Goal: Transaction & Acquisition: Purchase product/service

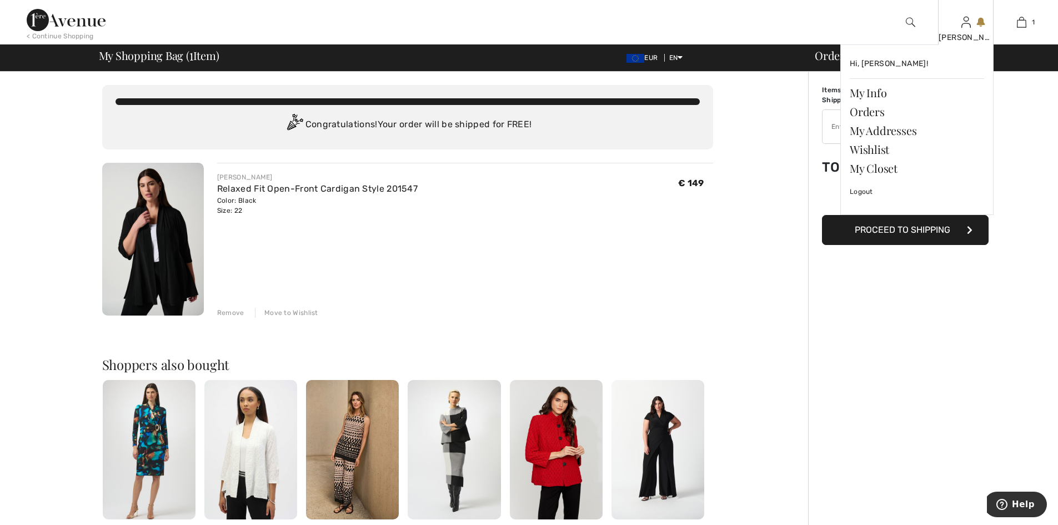
click at [971, 19] on link at bounding box center [965, 22] width 9 height 11
click at [971, 23] on link at bounding box center [965, 22] width 9 height 11
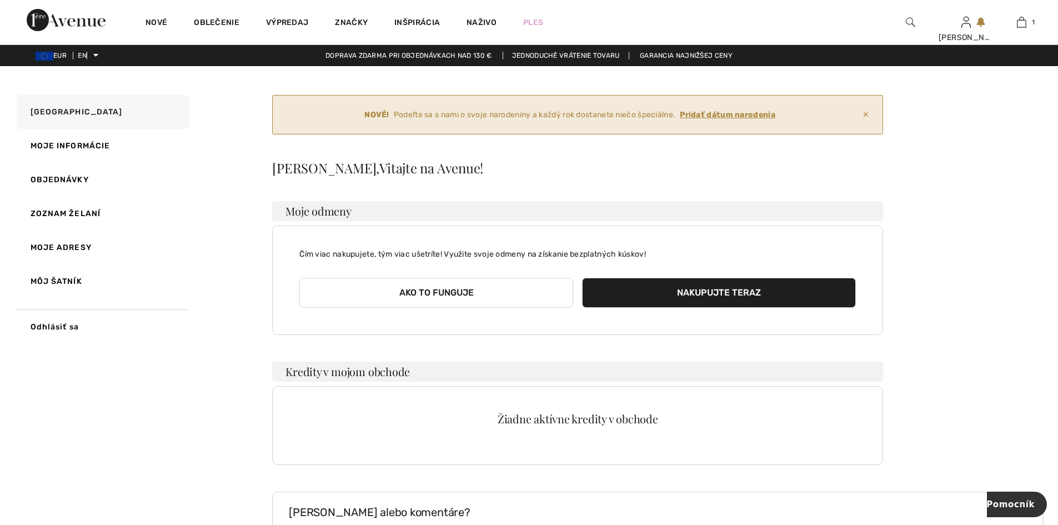
click at [958, 224] on div "NOVÉ! Podeľte sa s nami o svoje narodeniny a každý rok dostanete niečo špeciáln…" at bounding box center [657, 385] width 771 height 581
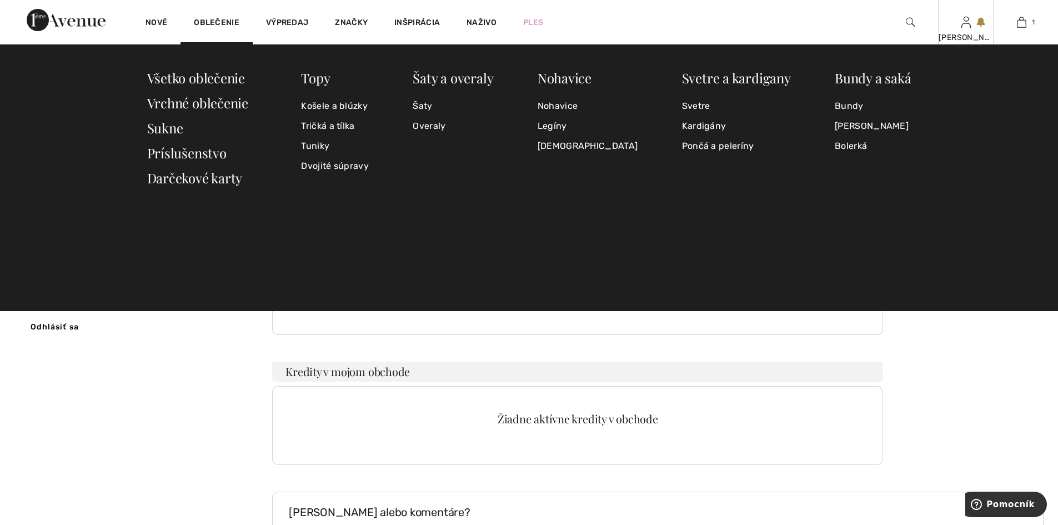
click at [966, 26] on img at bounding box center [965, 22] width 9 height 13
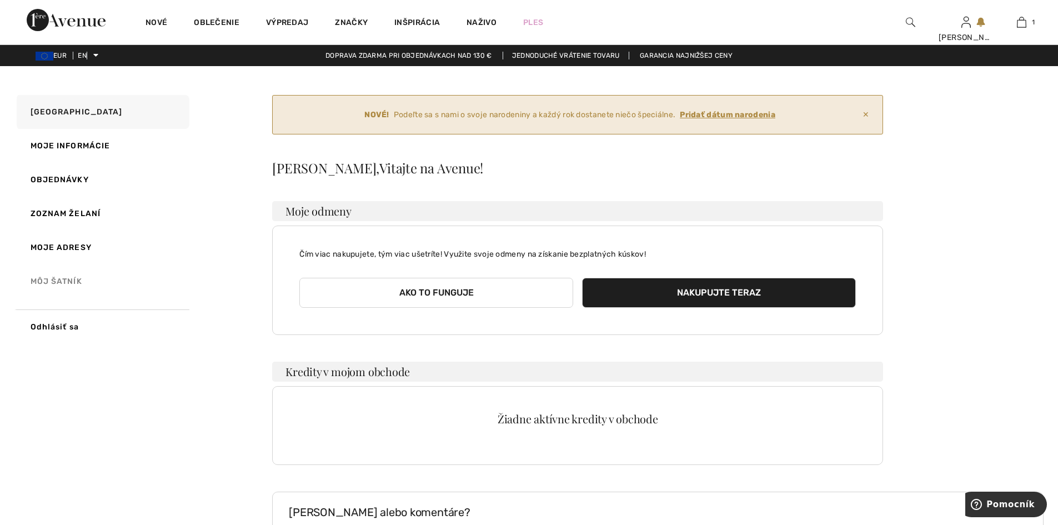
click at [63, 282] on font "Môj šatník" at bounding box center [57, 281] width 52 height 9
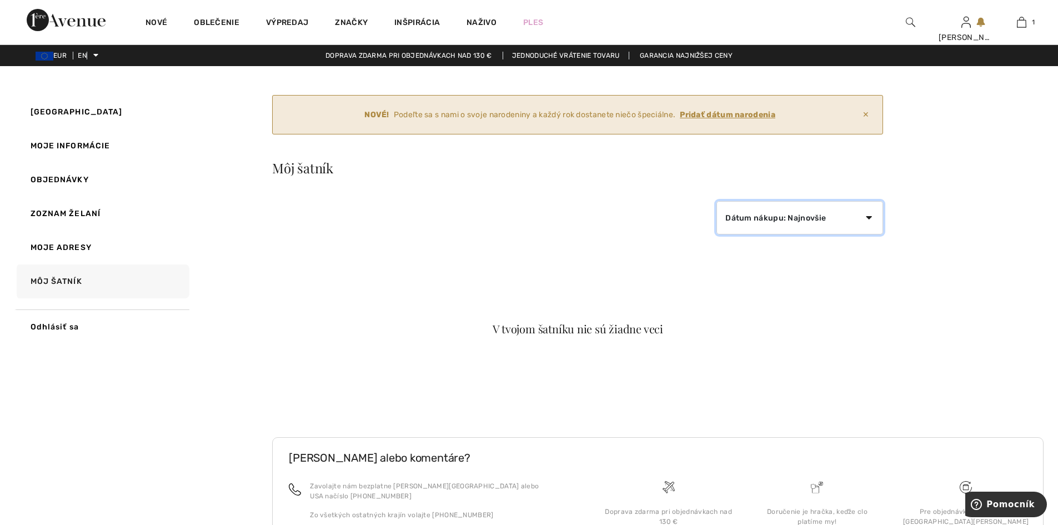
click at [868, 217] on select "Dátum nákupu: Najnovšie Dátum nákupu: Najstarší Cena: od najvyššej po najnižšiu…" at bounding box center [799, 217] width 167 height 33
drag, startPoint x: 541, startPoint y: 248, endPoint x: 486, endPoint y: 248, distance: 55.0
click at [541, 248] on div "Dátum nákupu: Najnovšie Dátum nákupu: Najstarší Cena: od najvyššej po najnižšiu…" at bounding box center [577, 305] width 611 height 209
click at [63, 181] on font "Objednávky" at bounding box center [60, 179] width 58 height 9
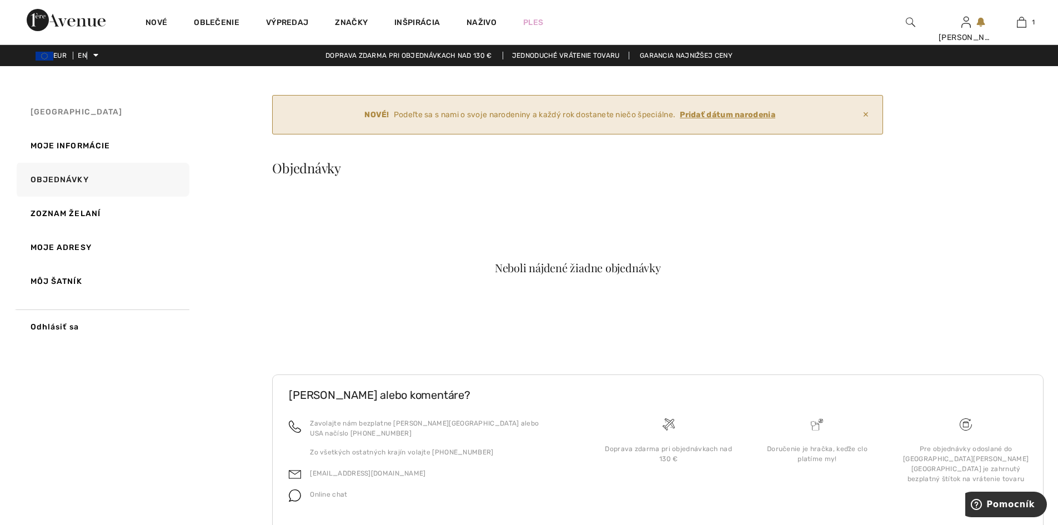
click at [47, 109] on font "Moja ulica" at bounding box center [77, 111] width 92 height 9
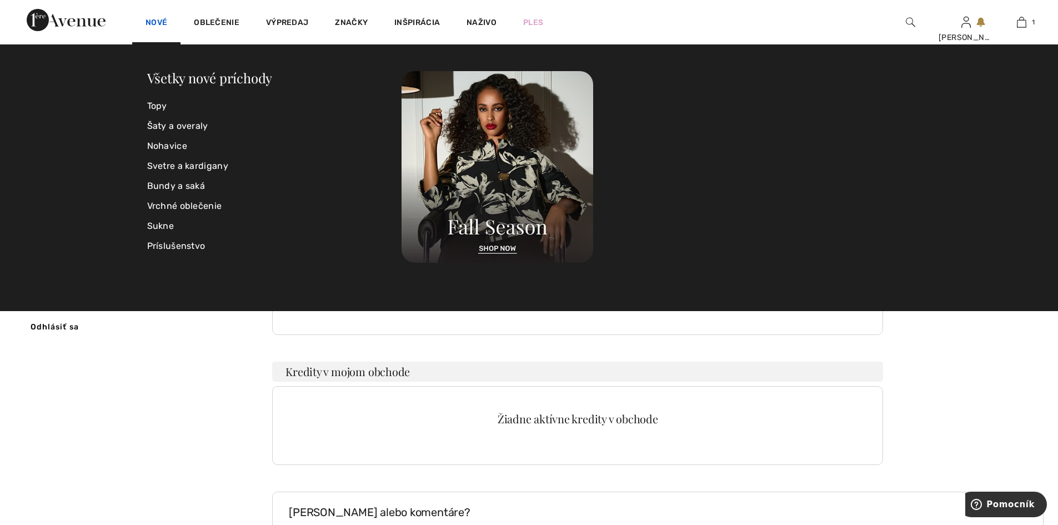
click at [156, 21] on font "Nové" at bounding box center [156, 22] width 22 height 9
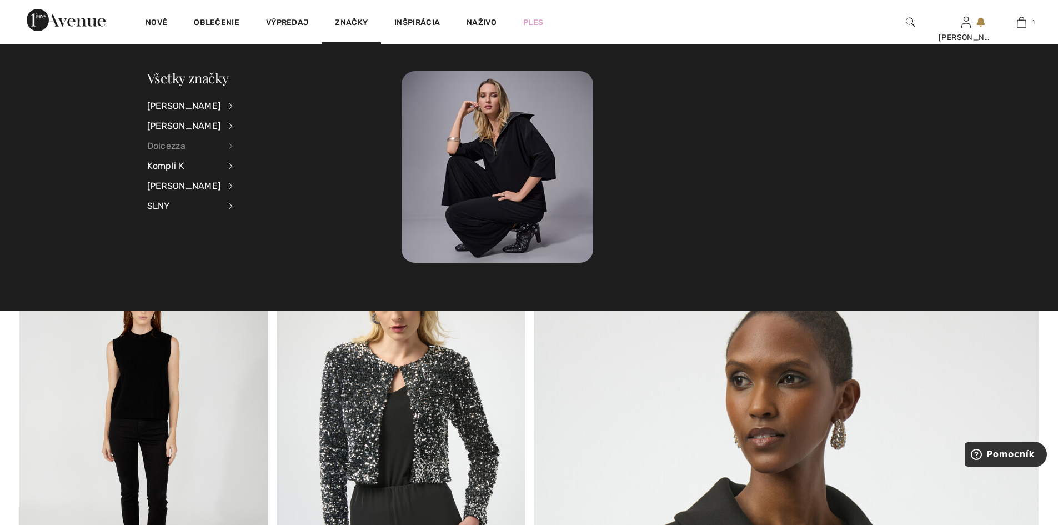
click at [172, 142] on font "Dolcezza" at bounding box center [166, 145] width 38 height 11
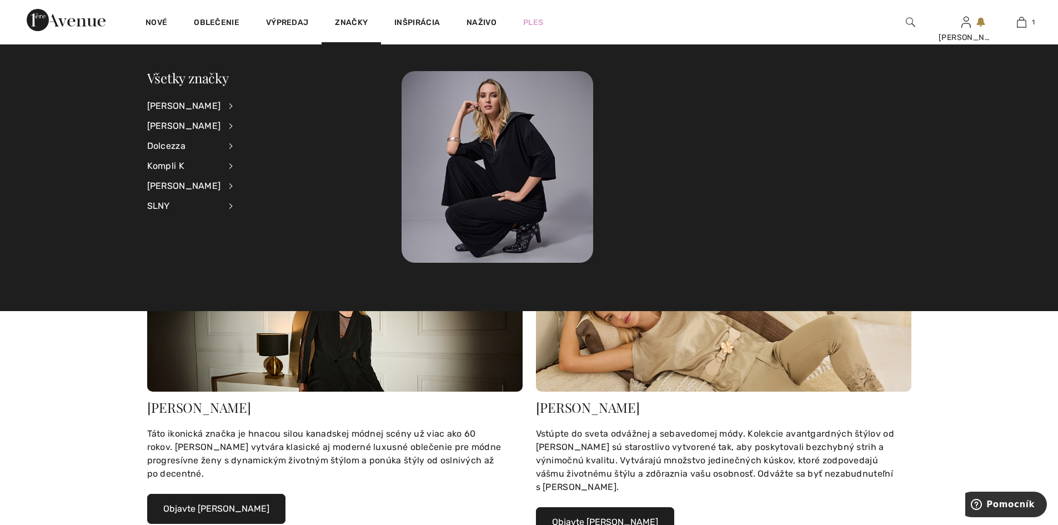
click at [212, 143] on li "Dolcezza Zobraziť všetko Šaty a overaly Bundy a saká Vrchné oblečenie Nohavice …" at bounding box center [197, 146] width 100 height 20
click at [176, 145] on font "Dolcezza" at bounding box center [166, 145] width 38 height 11
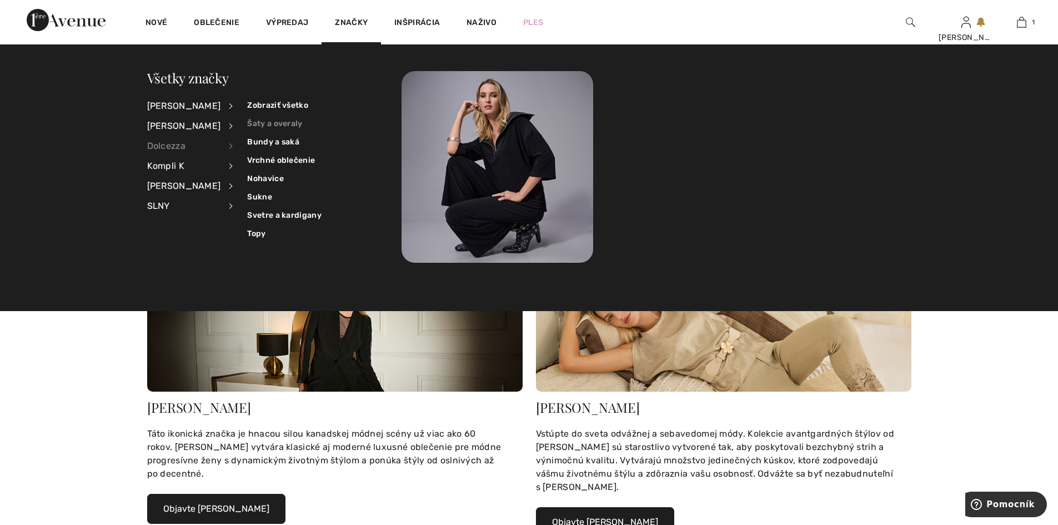
click at [269, 123] on font "Šaty a overaly" at bounding box center [274, 123] width 55 height 9
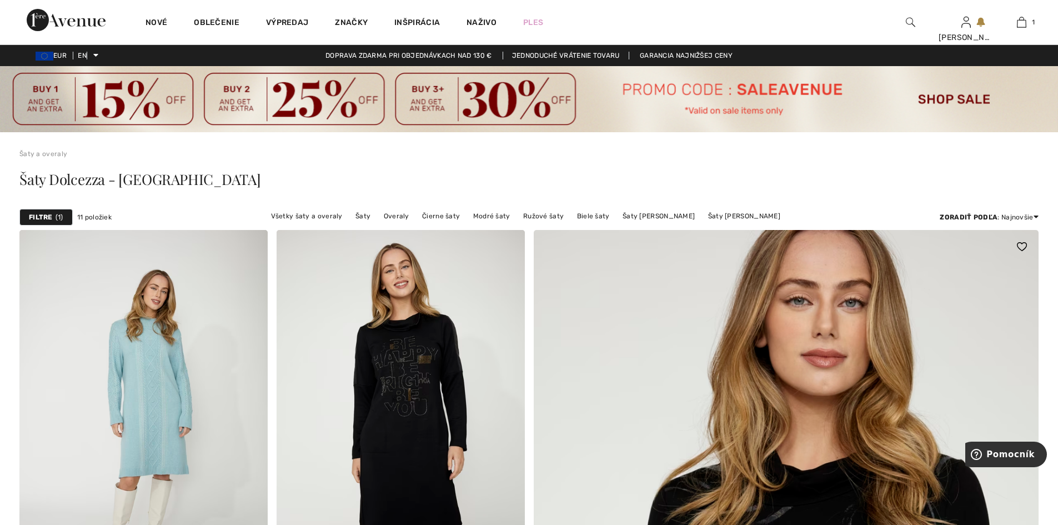
scroll to position [222, 0]
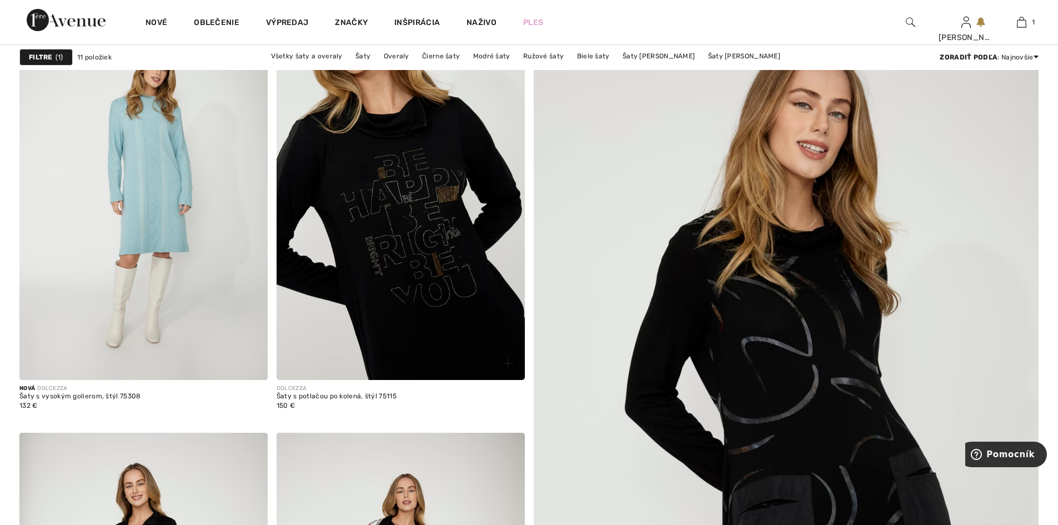
click at [424, 245] on img at bounding box center [401, 194] width 248 height 372
click at [428, 265] on img at bounding box center [401, 194] width 248 height 372
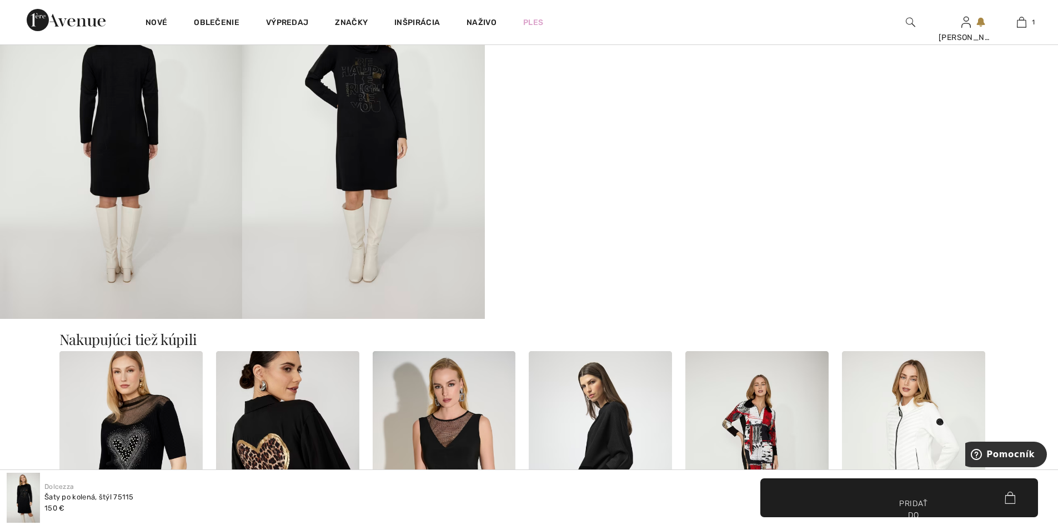
scroll to position [944, 0]
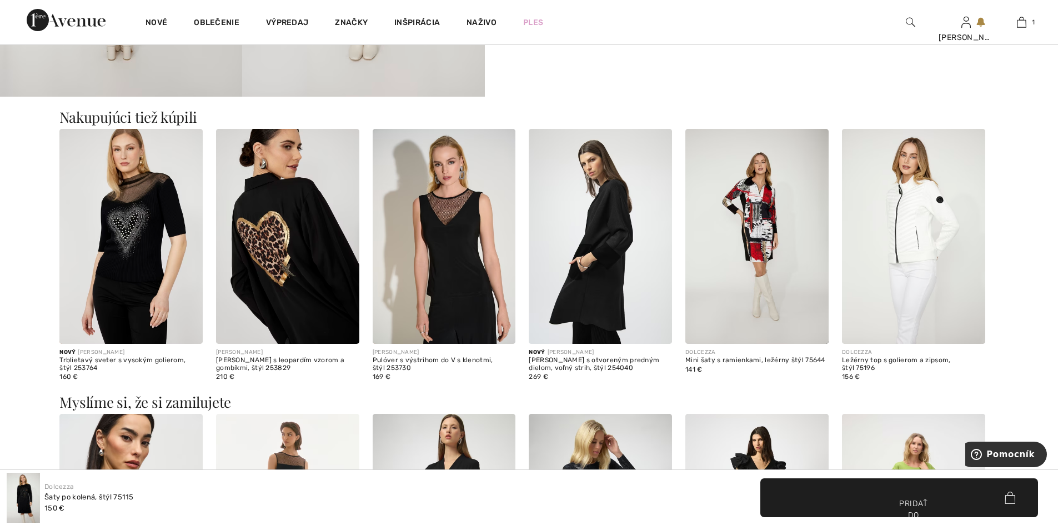
click at [768, 225] on img at bounding box center [756, 236] width 143 height 215
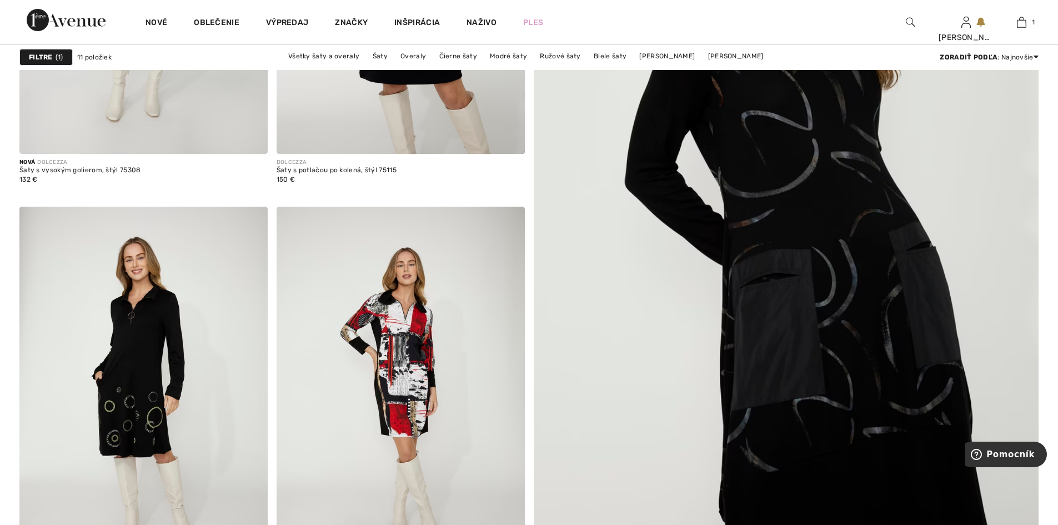
scroll to position [444, 0]
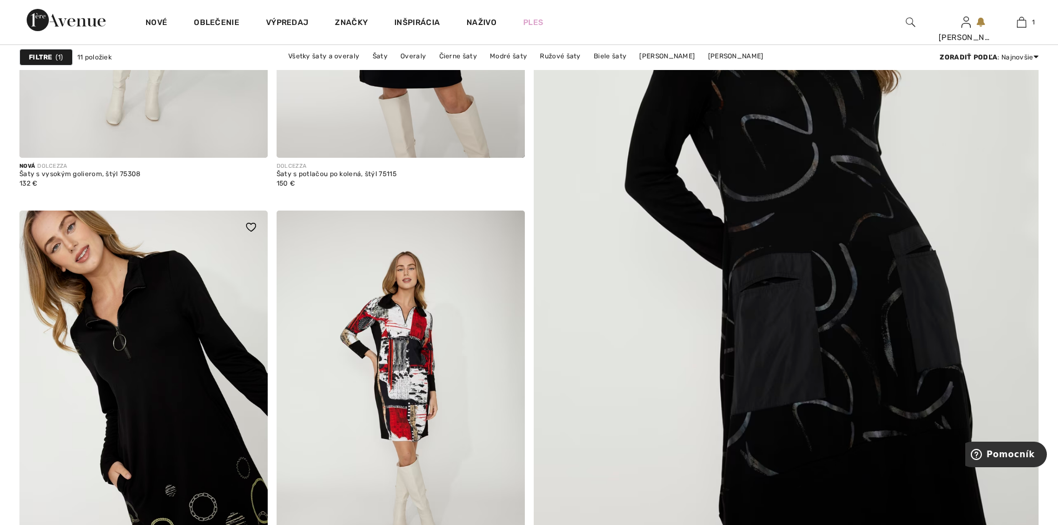
click at [173, 365] on img at bounding box center [143, 396] width 248 height 372
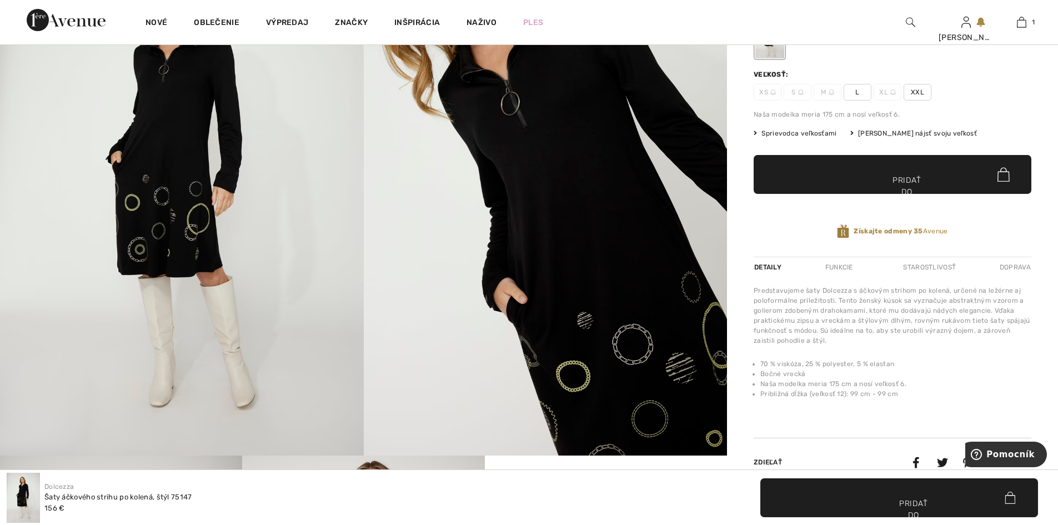
click at [564, 308] on img at bounding box center [546, 182] width 364 height 545
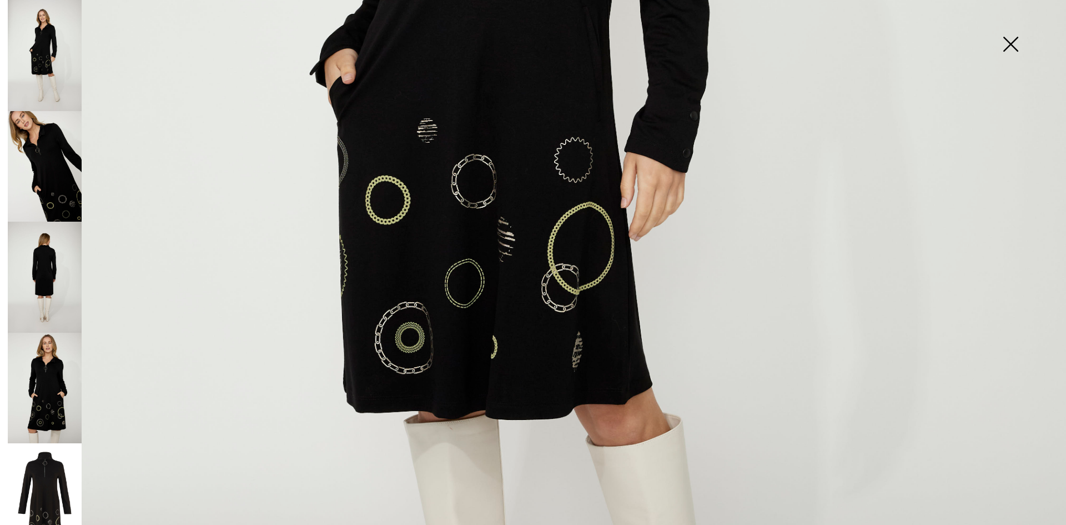
scroll to position [666, 0]
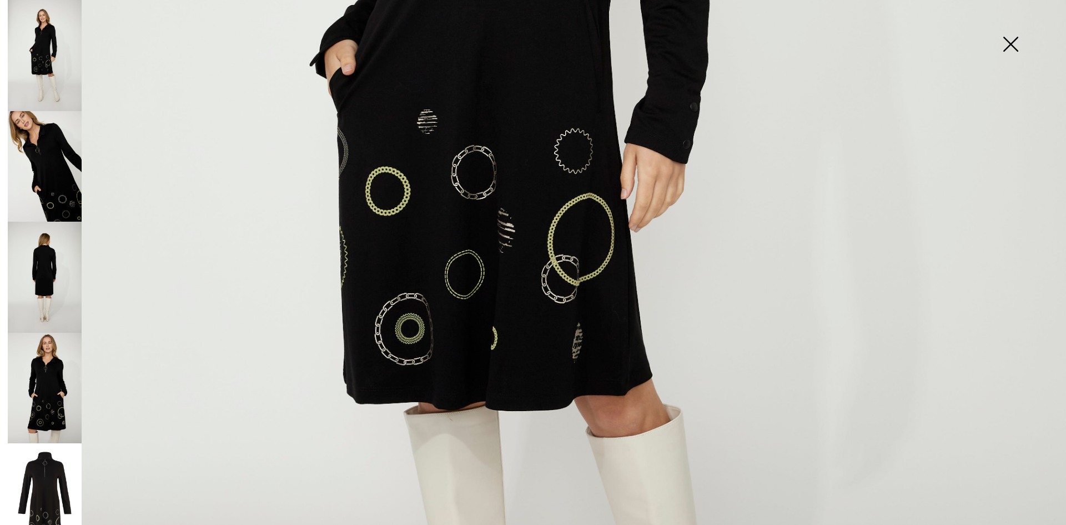
click at [49, 256] on img at bounding box center [45, 277] width 74 height 111
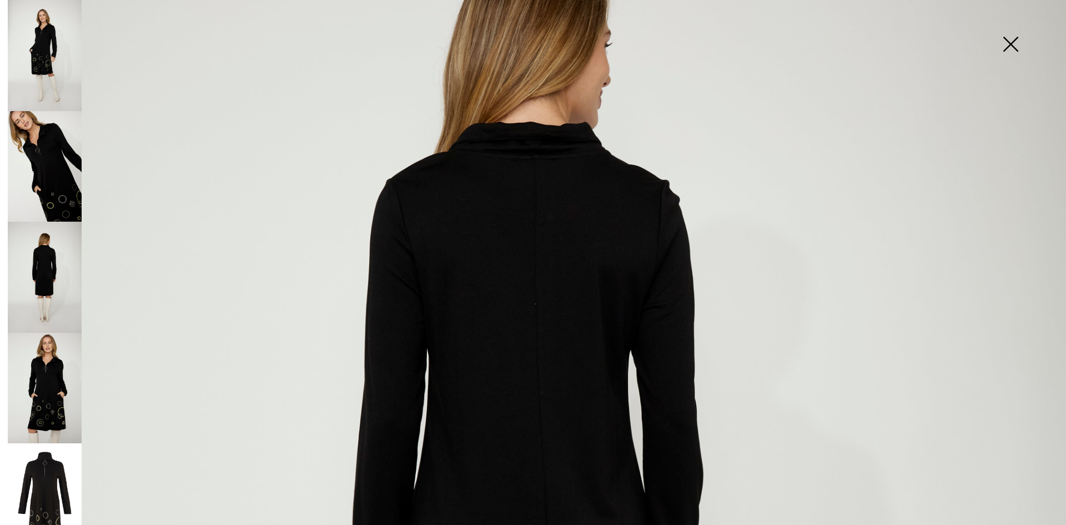
scroll to position [56, 0]
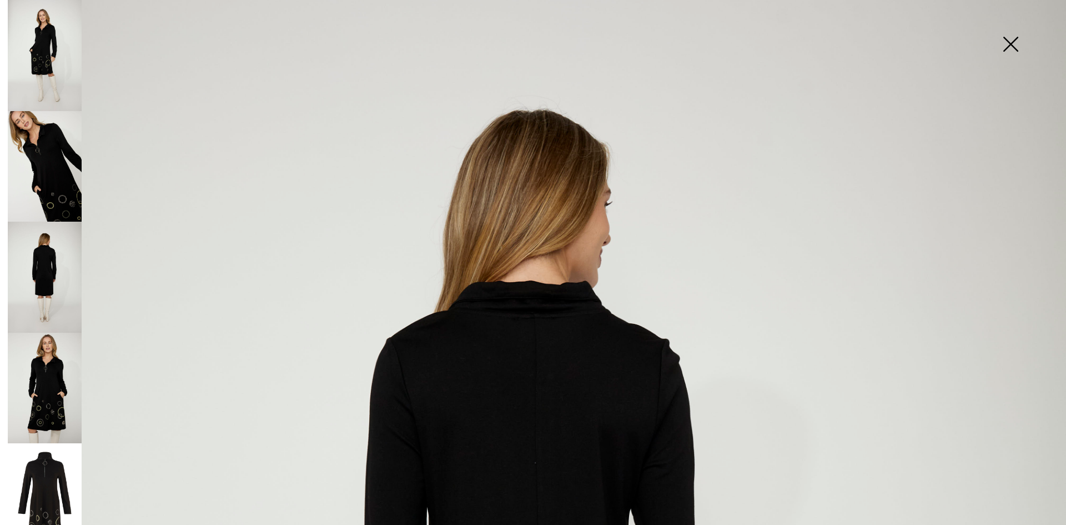
click at [48, 378] on img at bounding box center [45, 388] width 74 height 111
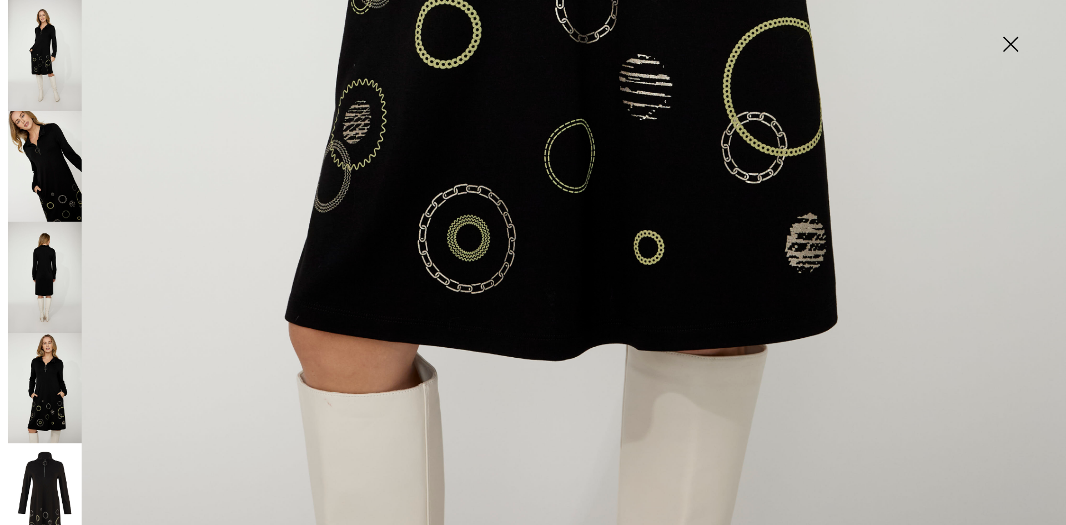
scroll to position [1062, 0]
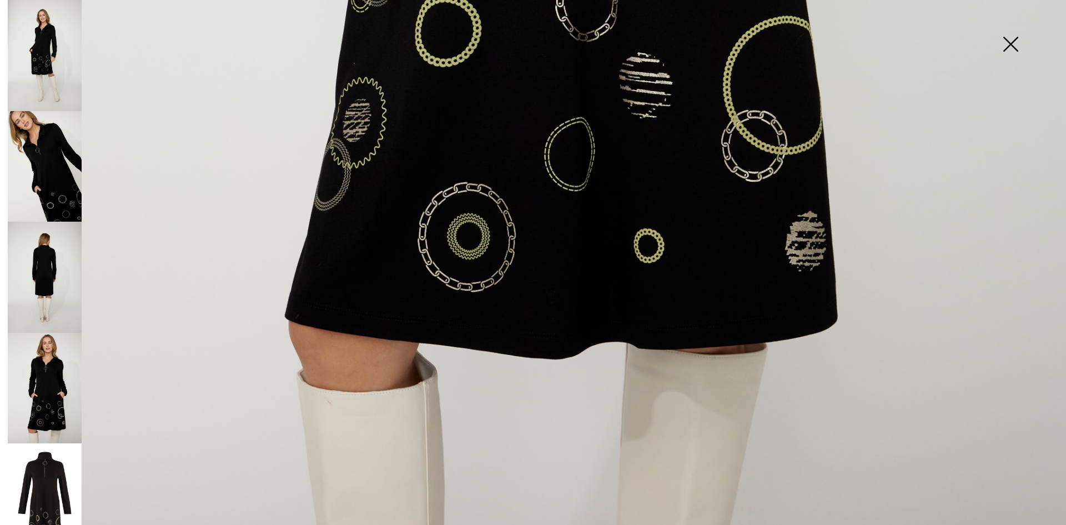
click at [41, 464] on img at bounding box center [45, 498] width 74 height 110
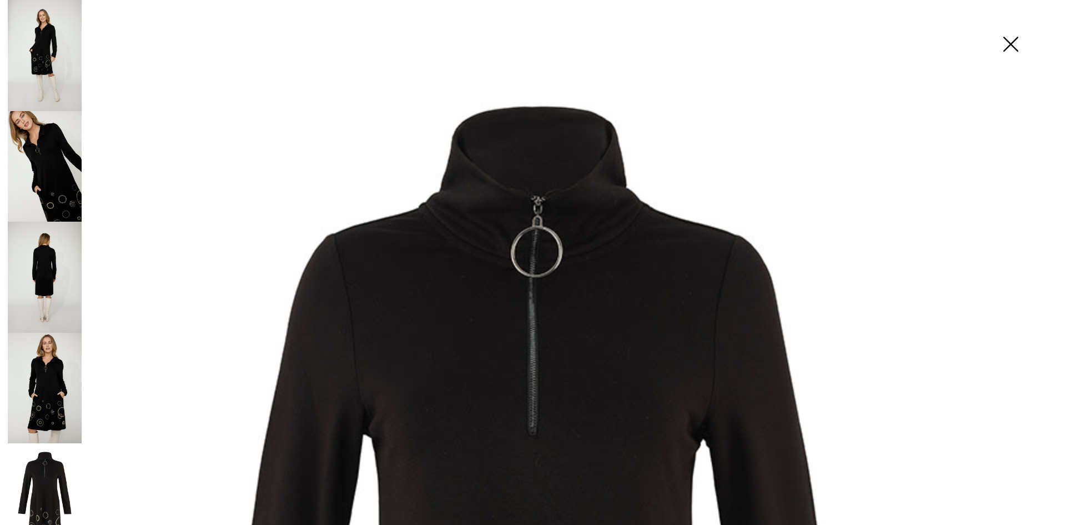
scroll to position [0, 0]
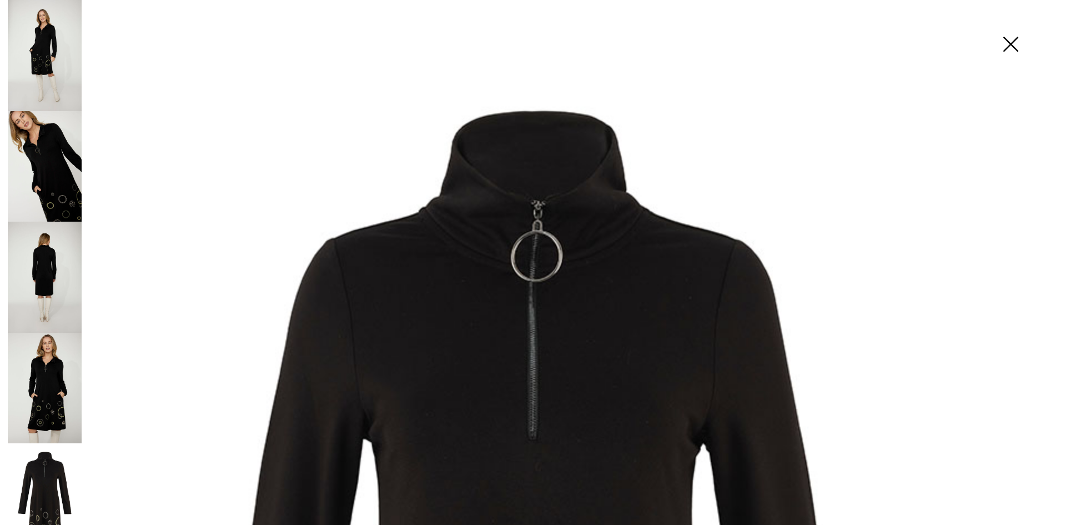
click at [46, 359] on img at bounding box center [45, 388] width 74 height 111
